Goal: Find specific page/section: Find specific page/section

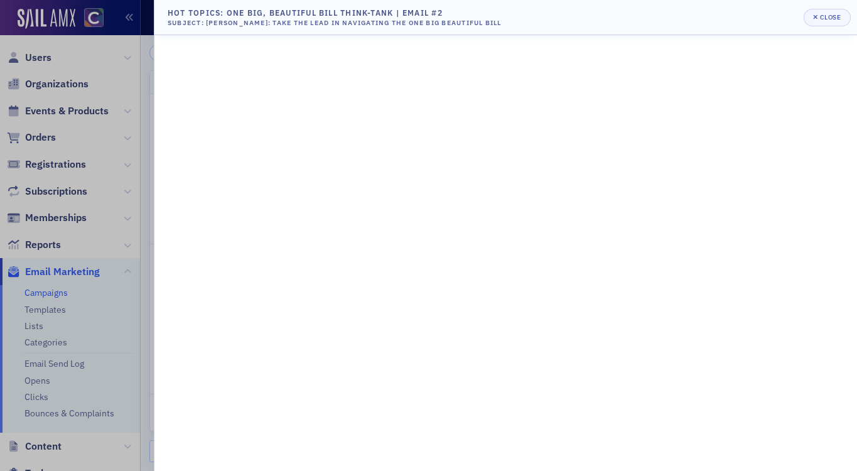
scroll to position [82, 0]
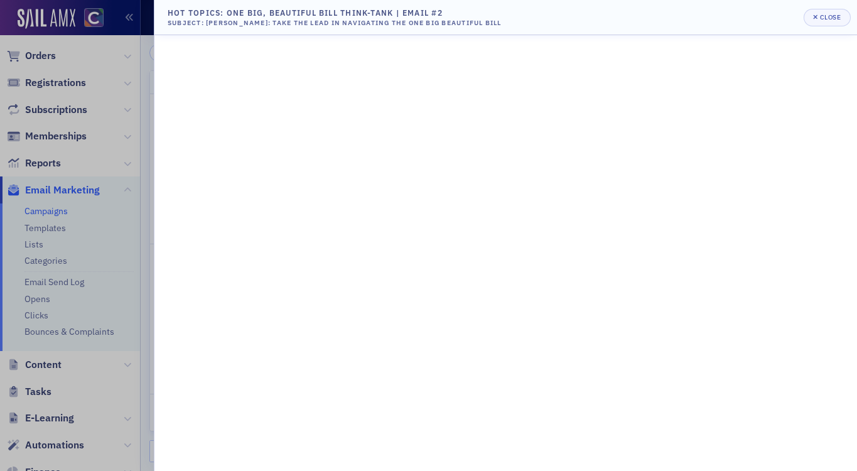
click at [46, 53] on div at bounding box center [428, 235] width 857 height 471
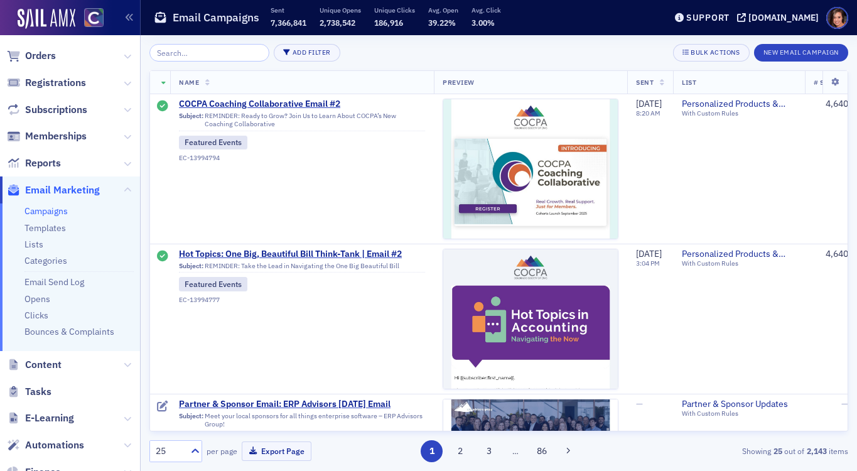
scroll to position [0, 0]
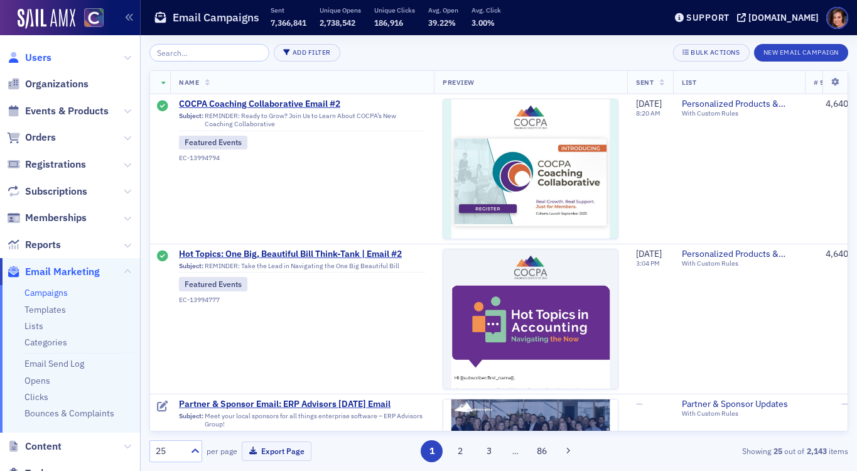
click at [40, 53] on span "Users" at bounding box center [38, 58] width 26 height 14
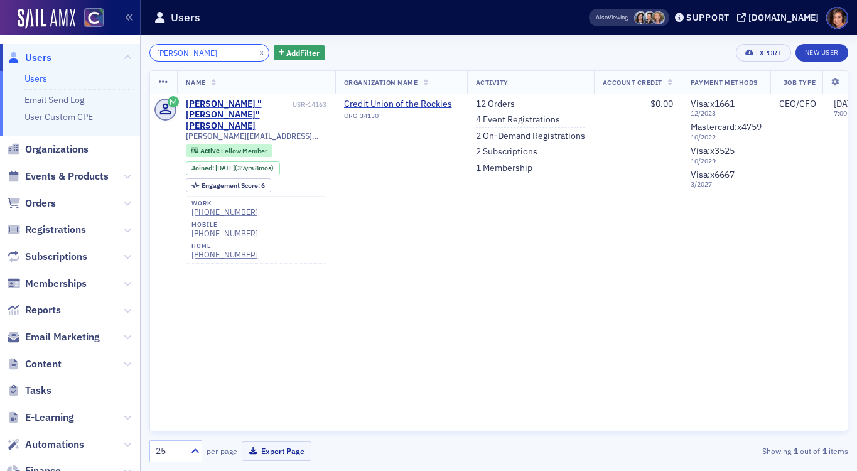
click at [178, 55] on input "[PERSON_NAME]" at bounding box center [209, 53] width 120 height 18
paste input "[PERSON_NAME]"
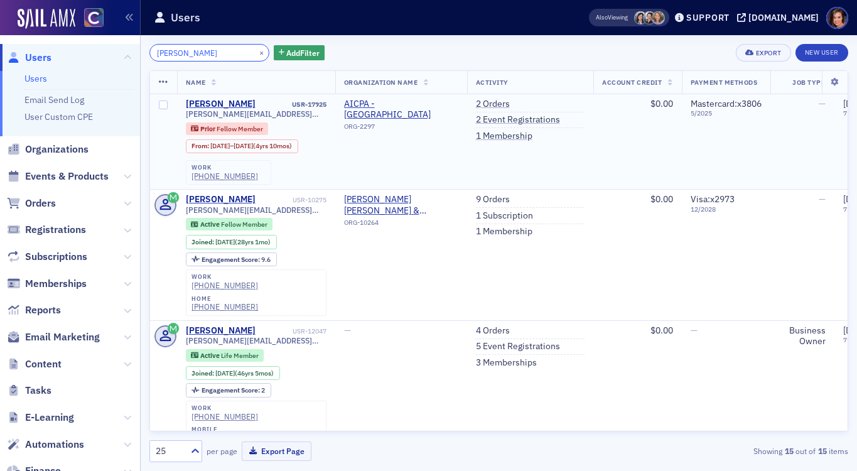
type input "[PERSON_NAME]"
drag, startPoint x: 276, startPoint y: 126, endPoint x: 202, endPoint y: 129, distance: 74.1
click at [201, 129] on div "Prior Fellow Member From : [DATE] – [DATE] (4yrs 10mos)" at bounding box center [256, 137] width 141 height 31
copy div "Prior Fellow Member"
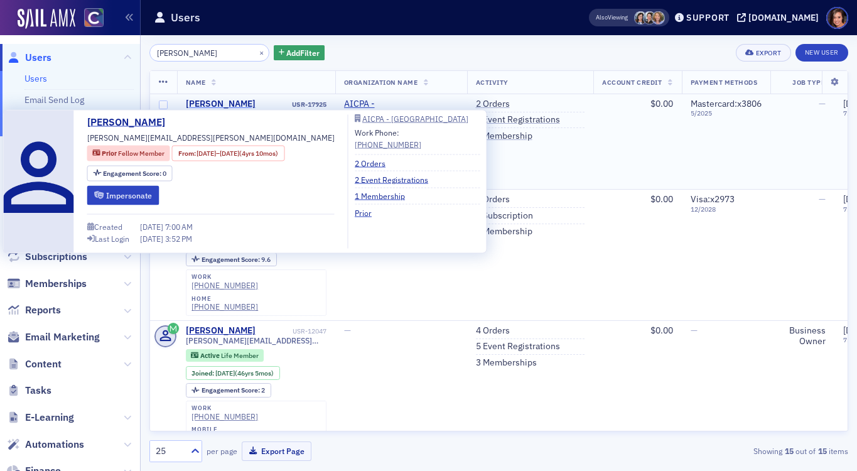
click at [213, 103] on div "[PERSON_NAME]" at bounding box center [221, 104] width 70 height 11
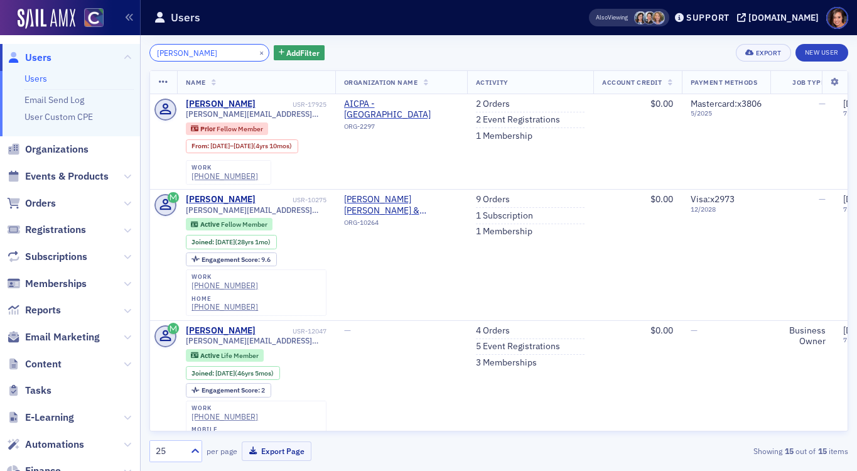
click at [174, 55] on input "[PERSON_NAME]" at bounding box center [209, 53] width 120 height 18
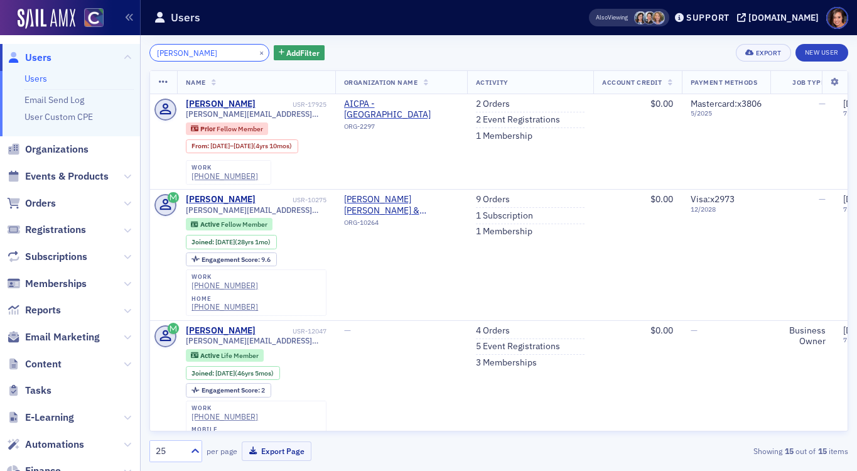
paste input "[PERSON_NAME]"
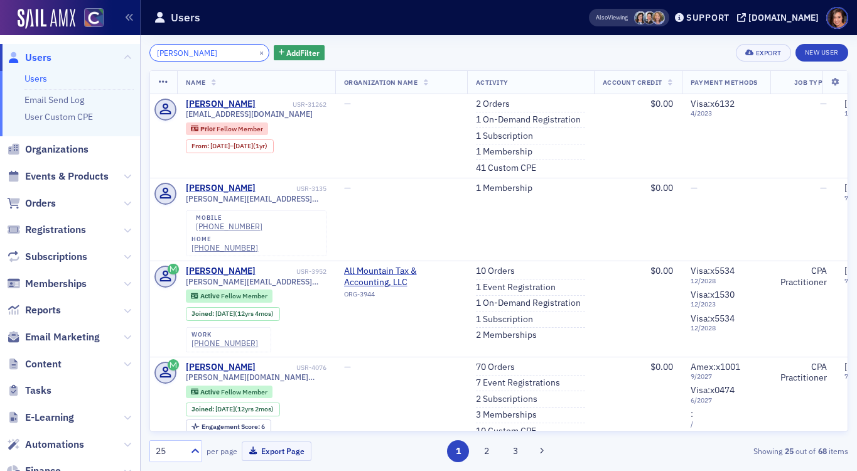
type input "[PERSON_NAME]"
